Goal: Transaction & Acquisition: Book appointment/travel/reservation

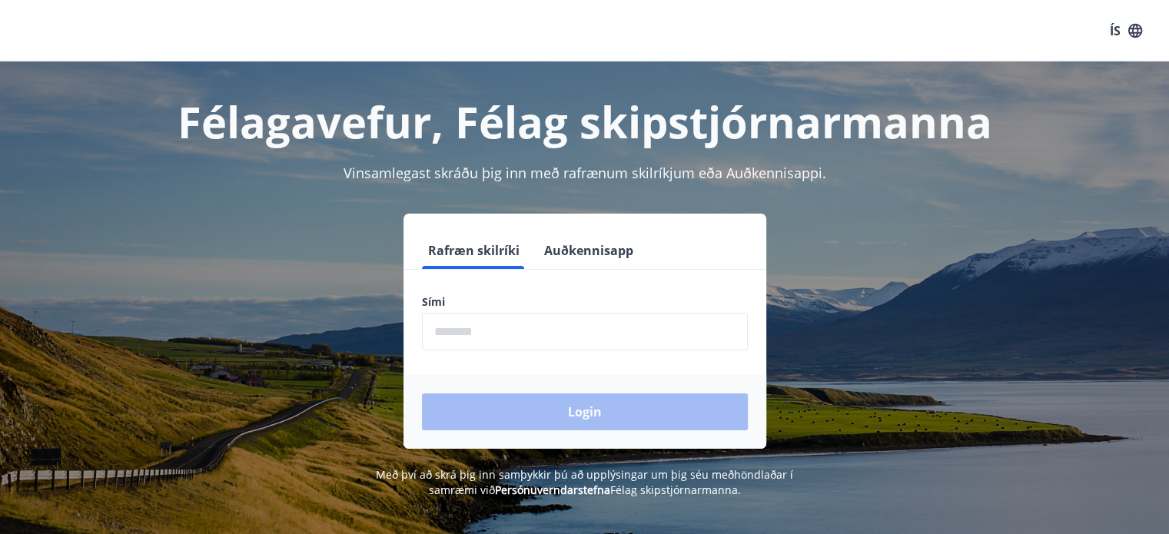
click at [465, 313] on div "Sími ​" at bounding box center [585, 322] width 326 height 56
click at [481, 243] on button "Rafræn skilríki" at bounding box center [474, 250] width 104 height 37
click at [485, 299] on label "Sími" at bounding box center [585, 301] width 326 height 15
click at [476, 340] on input "phone" at bounding box center [585, 332] width 326 height 38
type input "********"
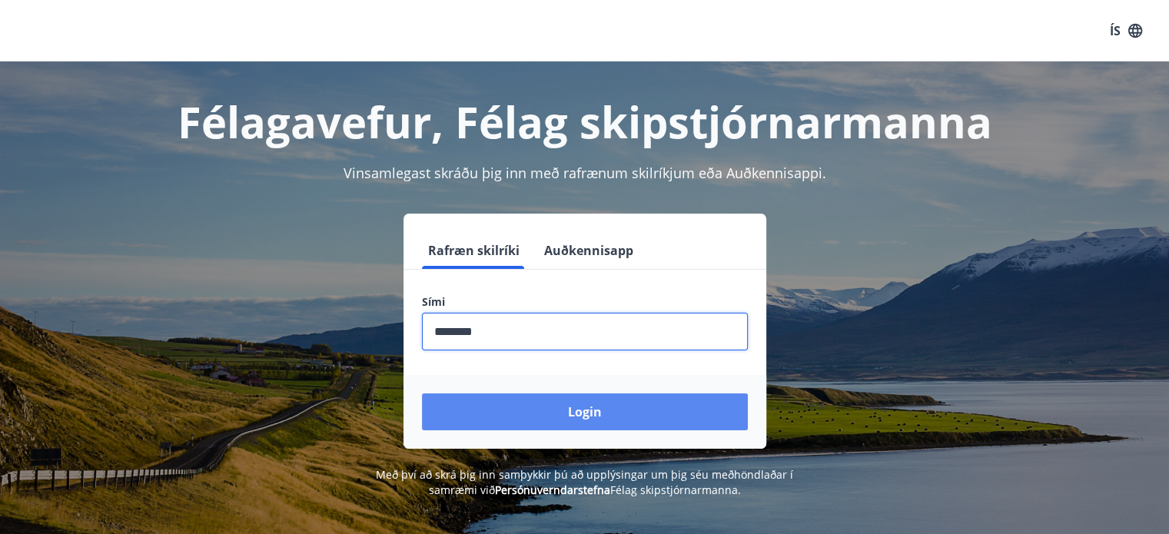
click at [540, 410] on button "Login" at bounding box center [585, 412] width 326 height 37
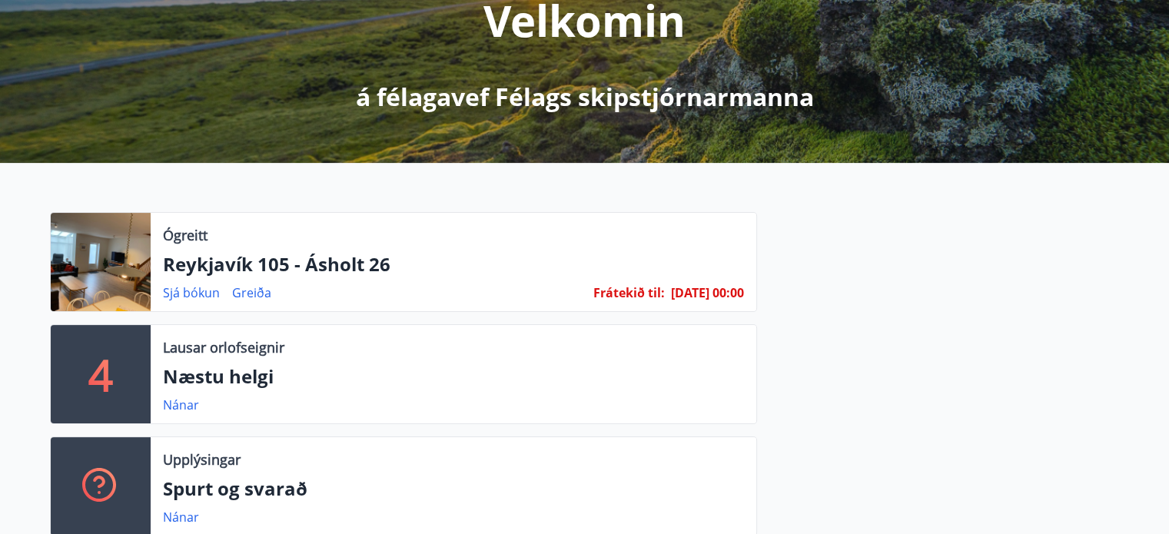
scroll to position [307, 0]
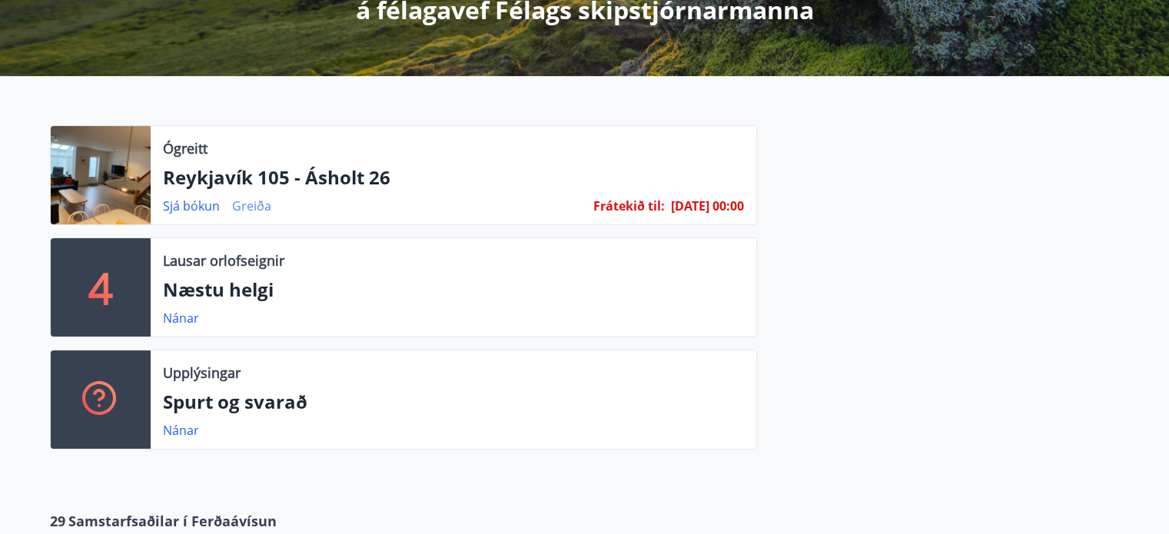
click at [251, 205] on link "Greiða" at bounding box center [251, 206] width 39 height 17
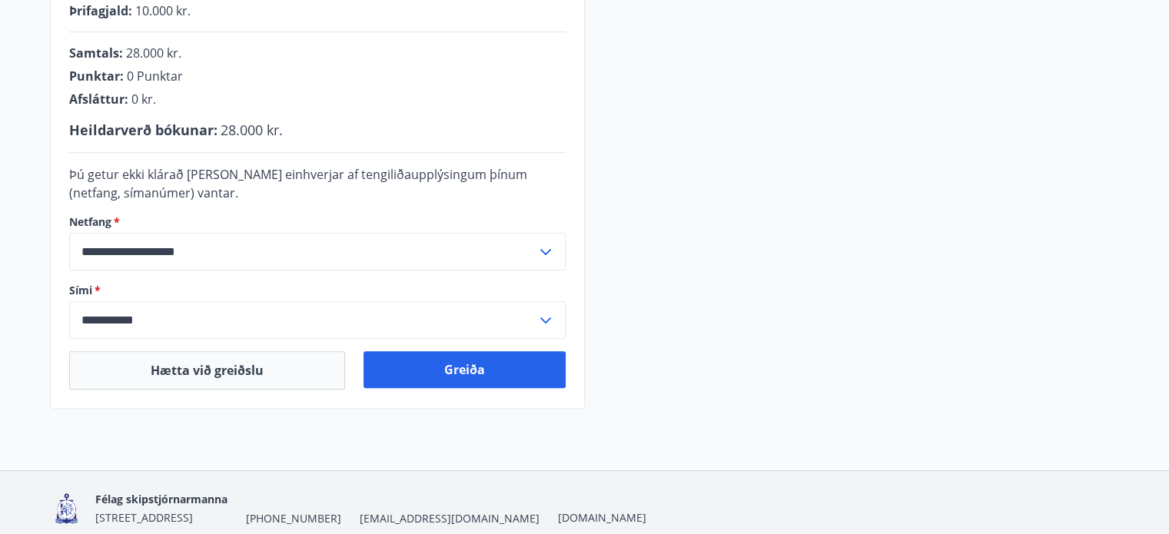
scroll to position [504, 0]
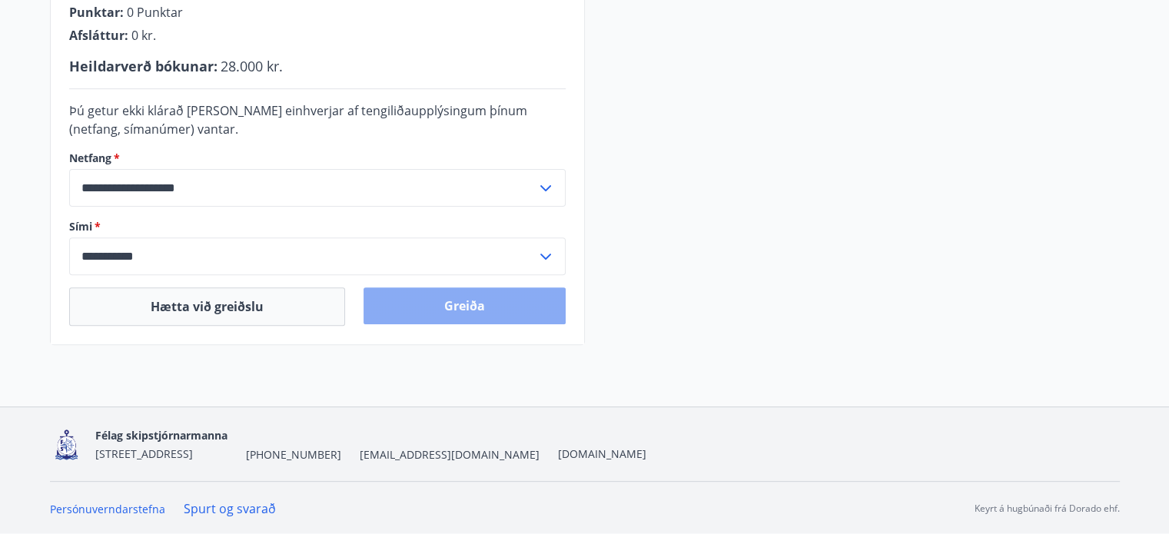
click at [431, 301] on button "Greiða" at bounding box center [465, 305] width 202 height 37
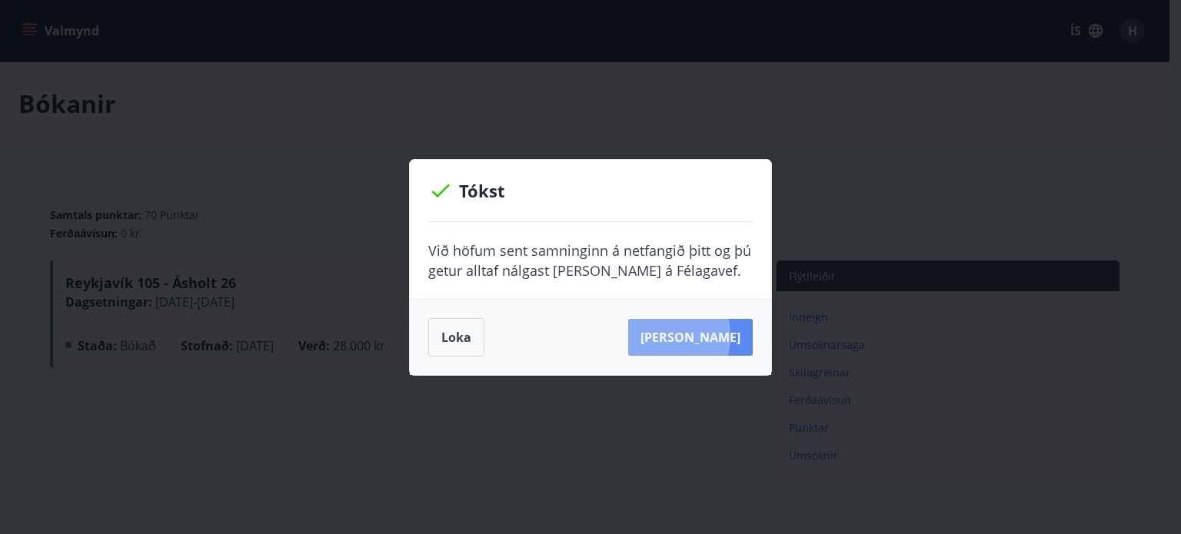
click at [673, 337] on button "Sjá samning" at bounding box center [690, 337] width 125 height 37
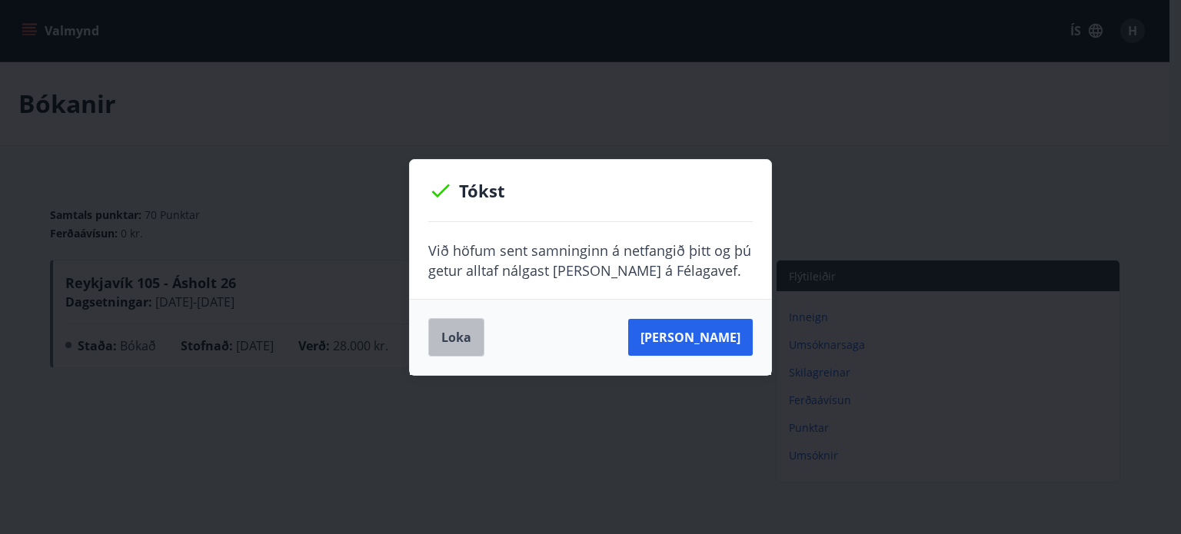
click at [463, 339] on button "Loka" at bounding box center [456, 337] width 56 height 38
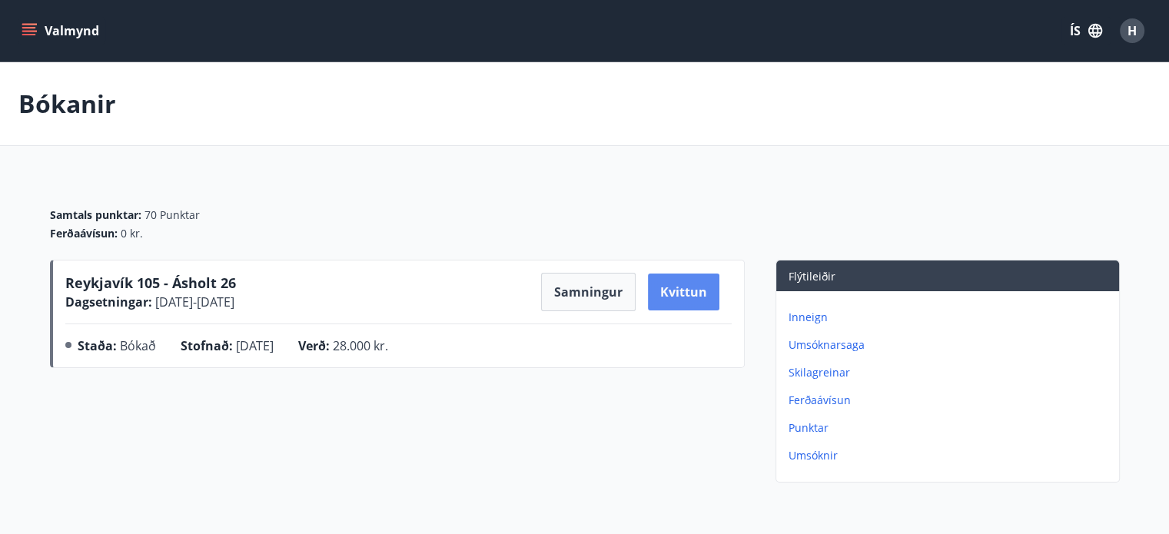
click at [700, 290] on button "Kvittun" at bounding box center [683, 292] width 71 height 37
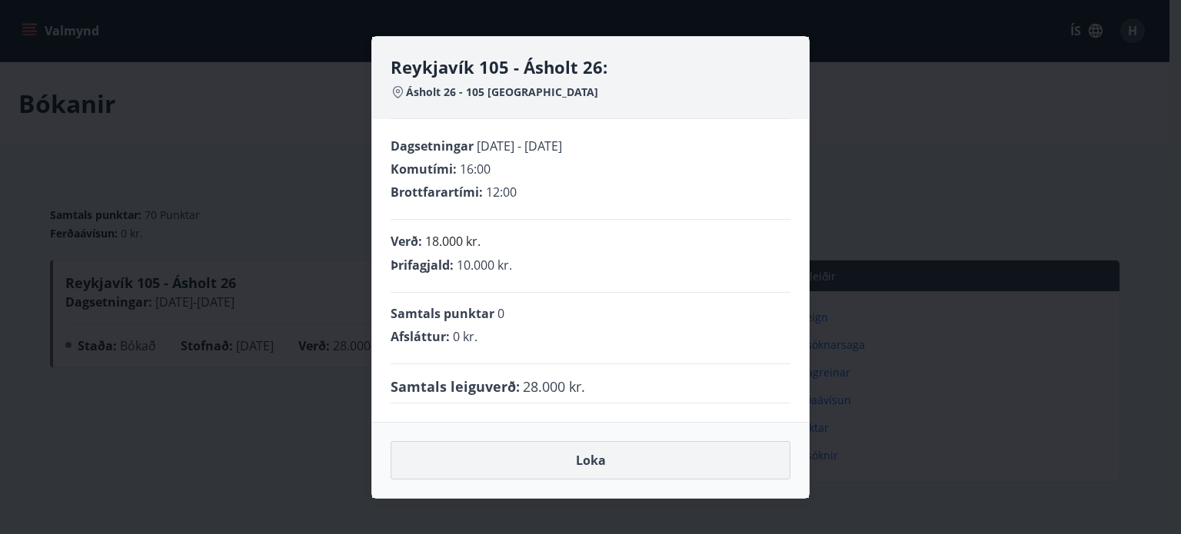
drag, startPoint x: 598, startPoint y: 452, endPoint x: 606, endPoint y: 457, distance: 9.0
click at [603, 457] on button "Loka" at bounding box center [590, 460] width 400 height 38
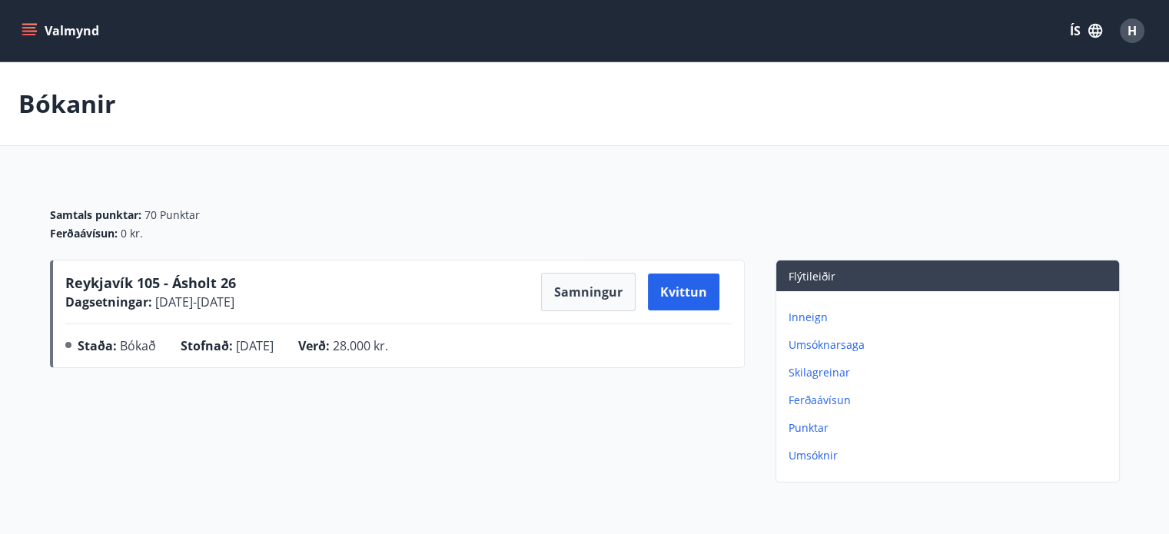
click at [1131, 32] on span "H" at bounding box center [1132, 30] width 9 height 17
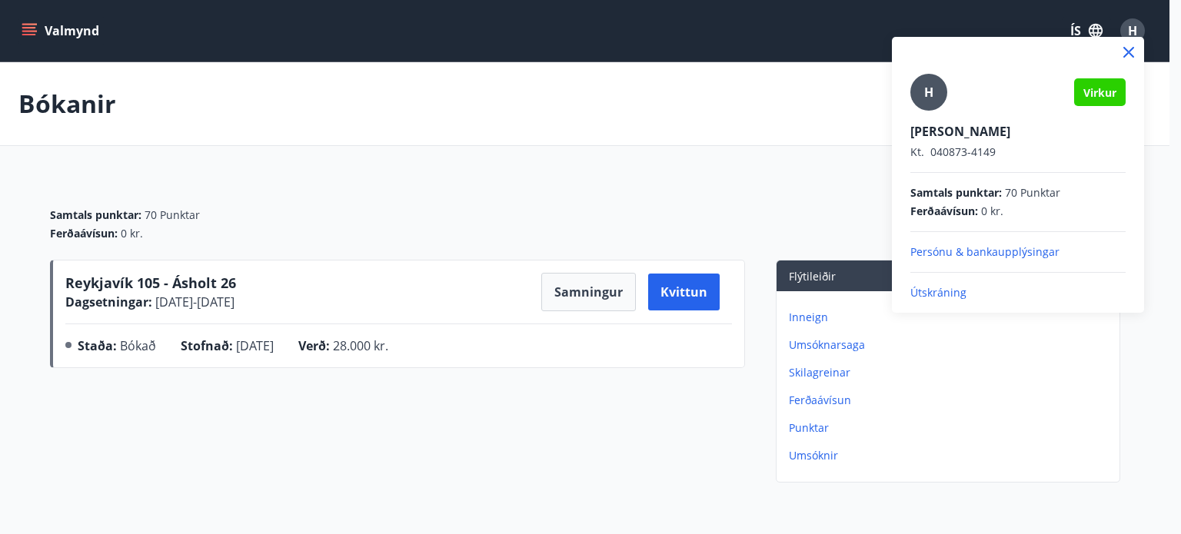
click at [950, 290] on p "Útskráning" at bounding box center [1017, 292] width 215 height 15
